Goal: Go to known website: Access a specific website the user already knows

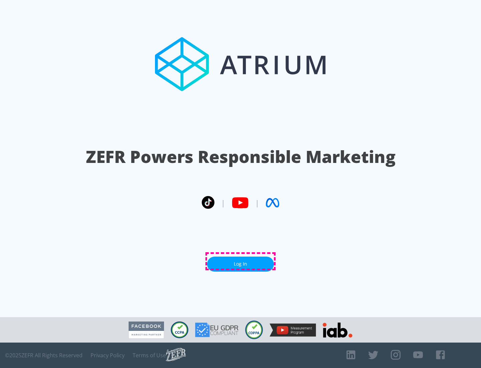
click at [241, 261] on link "Log In" at bounding box center [240, 263] width 67 height 15
